Goal: Information Seeking & Learning: Learn about a topic

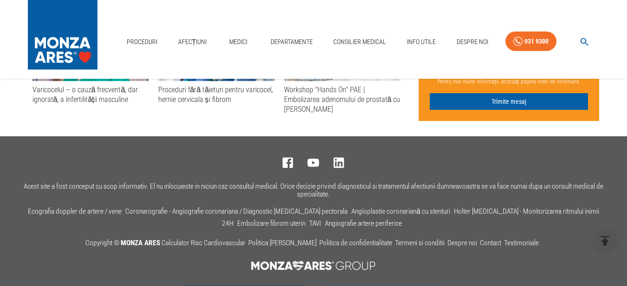
scroll to position [2036, 0]
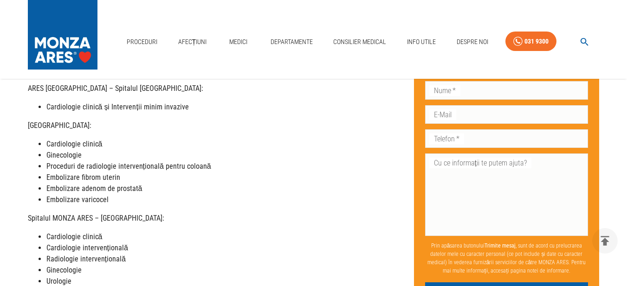
scroll to position [199, 0]
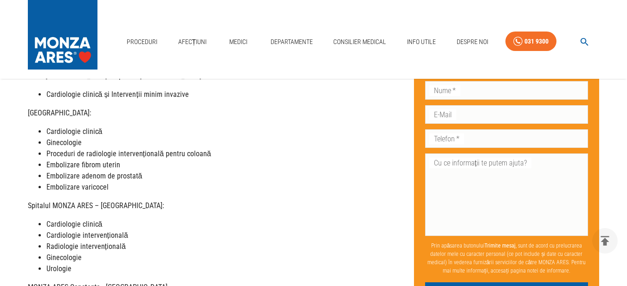
click at [622, 276] on main "Acasă › Tarife Tarife MONZA ARES Dragi pacienți, Vă informăm că, în această per…" at bounding box center [313, 216] width 627 height 644
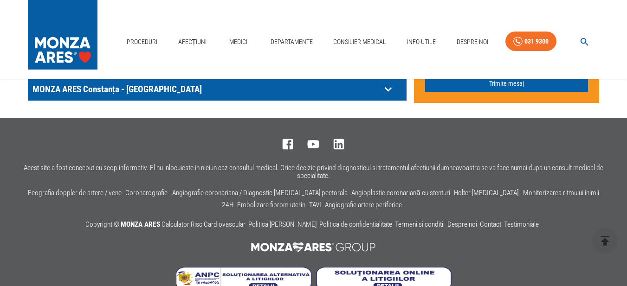
scroll to position [644, 0]
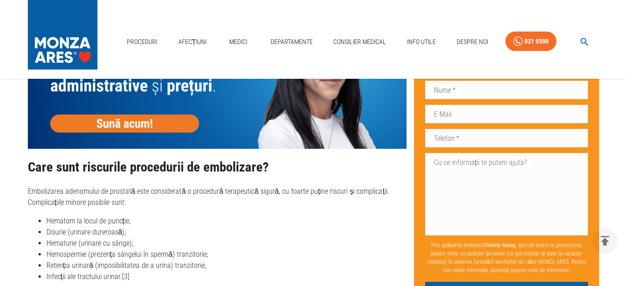
scroll to position [3564, 0]
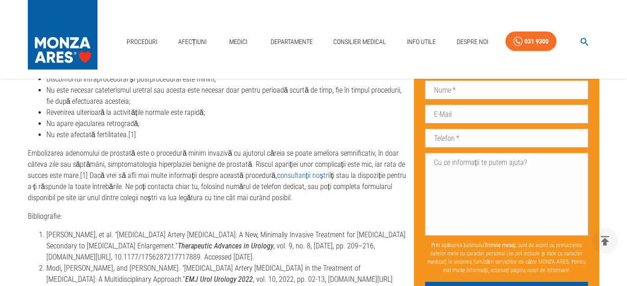
scroll to position [3631, 0]
